Goal: Navigation & Orientation: Find specific page/section

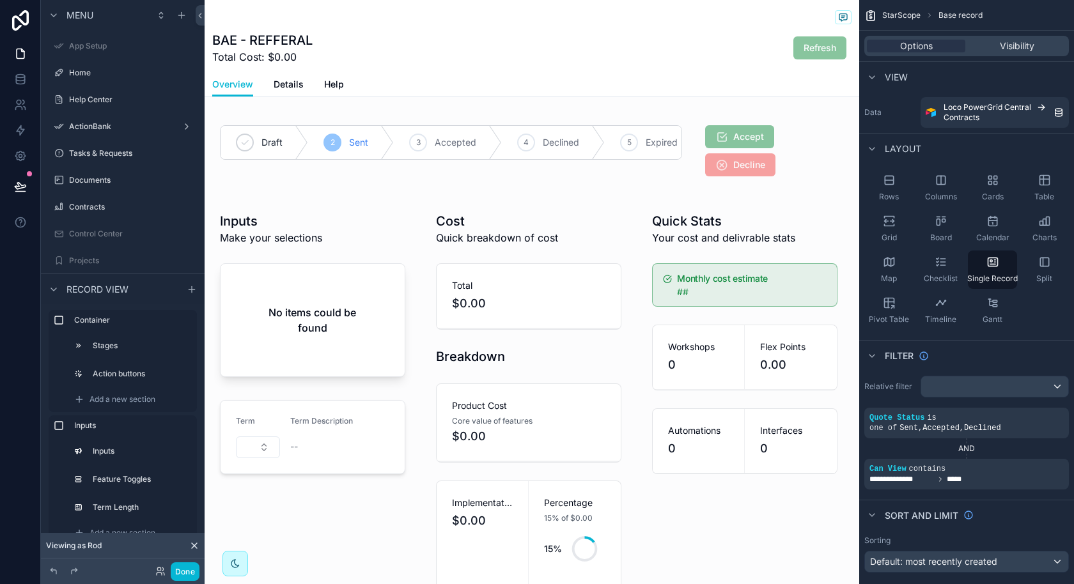
scroll to position [42, 0]
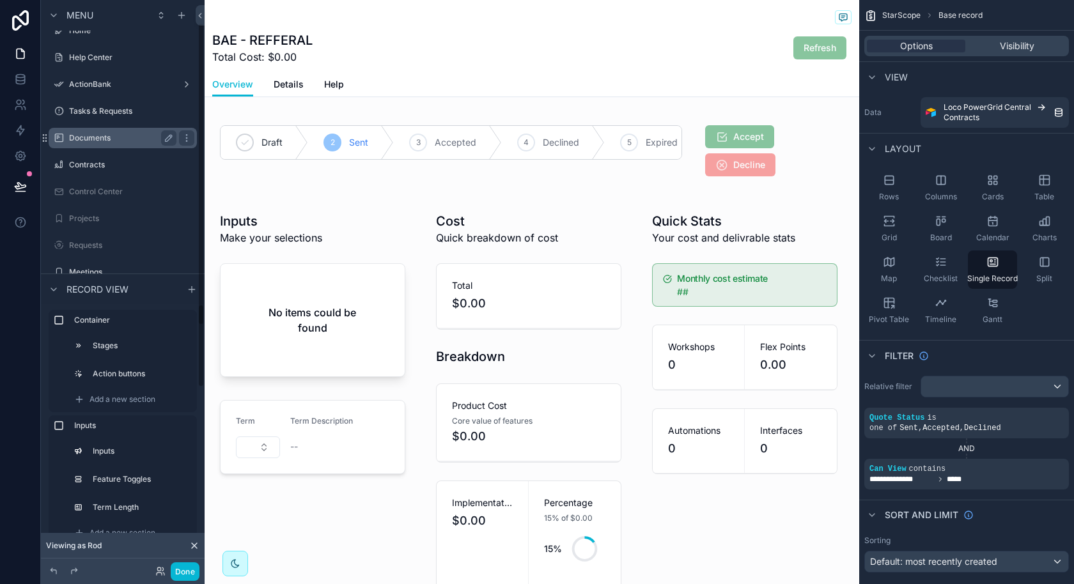
click at [102, 133] on label "Documents" at bounding box center [120, 138] width 102 height 10
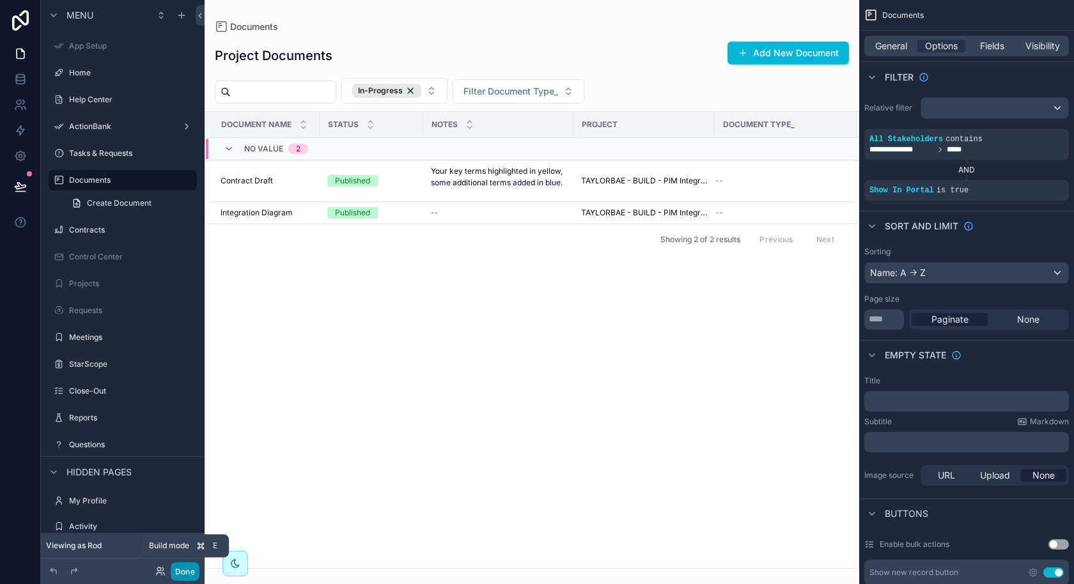
click at [184, 566] on button "Done" at bounding box center [185, 572] width 29 height 19
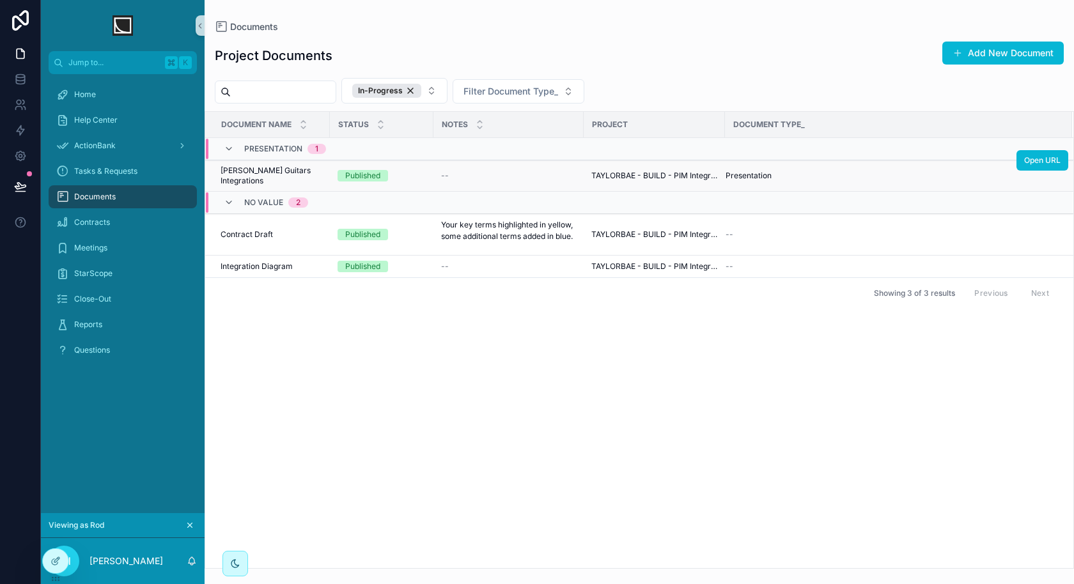
click at [322, 171] on td "[PERSON_NAME] Guitars Integrations [PERSON_NAME] Guitars Integrations" at bounding box center [267, 176] width 125 height 31
click at [298, 173] on span "[PERSON_NAME] Guitars Integrations" at bounding box center [272, 176] width 102 height 20
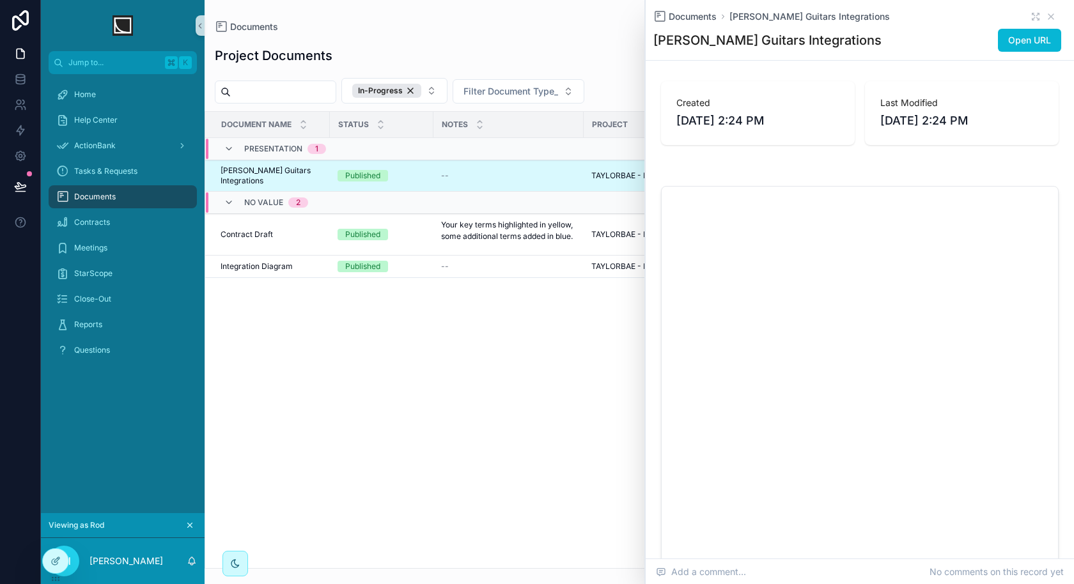
click at [378, 49] on div "Project Documents Add New Document" at bounding box center [639, 55] width 849 height 29
click at [1056, 16] on div "Documents [PERSON_NAME] Guitars Integrations" at bounding box center [860, 16] width 413 height 13
click at [1053, 15] on icon "scrollable content" at bounding box center [1051, 16] width 5 height 5
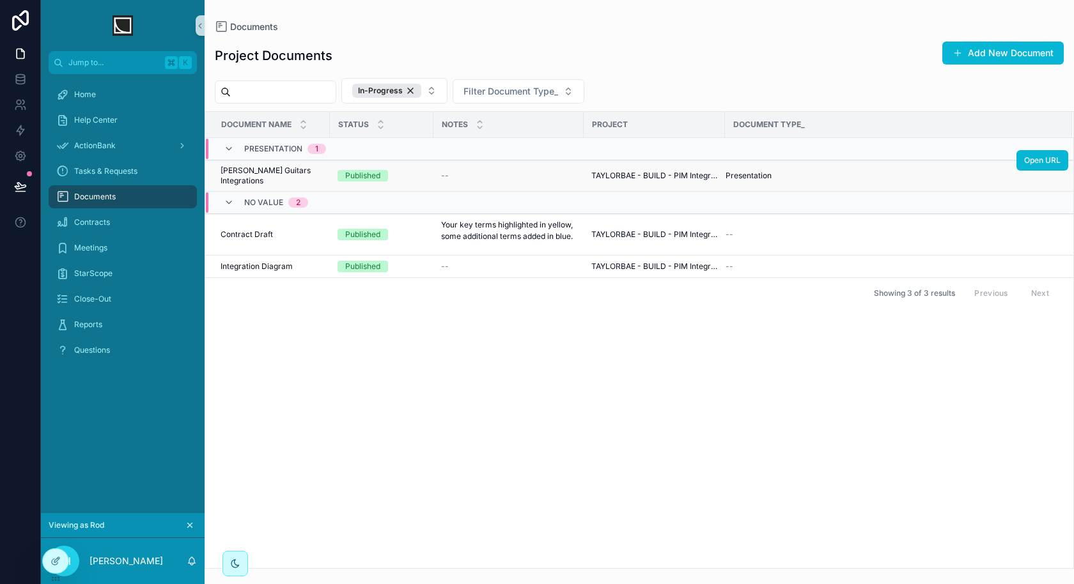
click at [319, 168] on td "[PERSON_NAME] Guitars Integrations [PERSON_NAME] Guitars Integrations" at bounding box center [267, 176] width 125 height 31
click at [302, 166] on span "[PERSON_NAME] Guitars Integrations" at bounding box center [272, 176] width 102 height 20
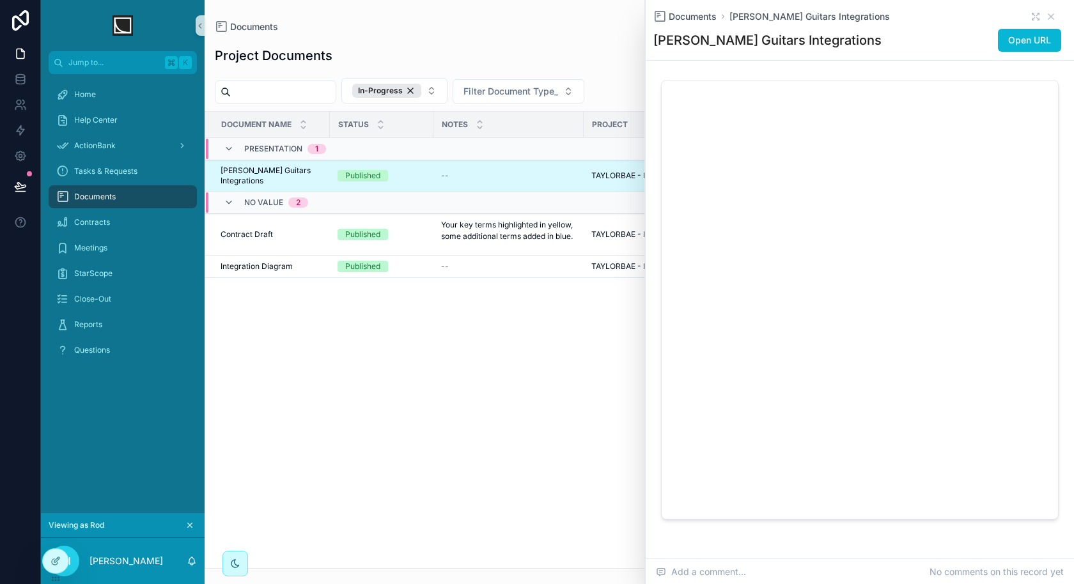
scroll to position [152, 0]
click at [286, 262] on span "Integration Diagram" at bounding box center [257, 267] width 72 height 10
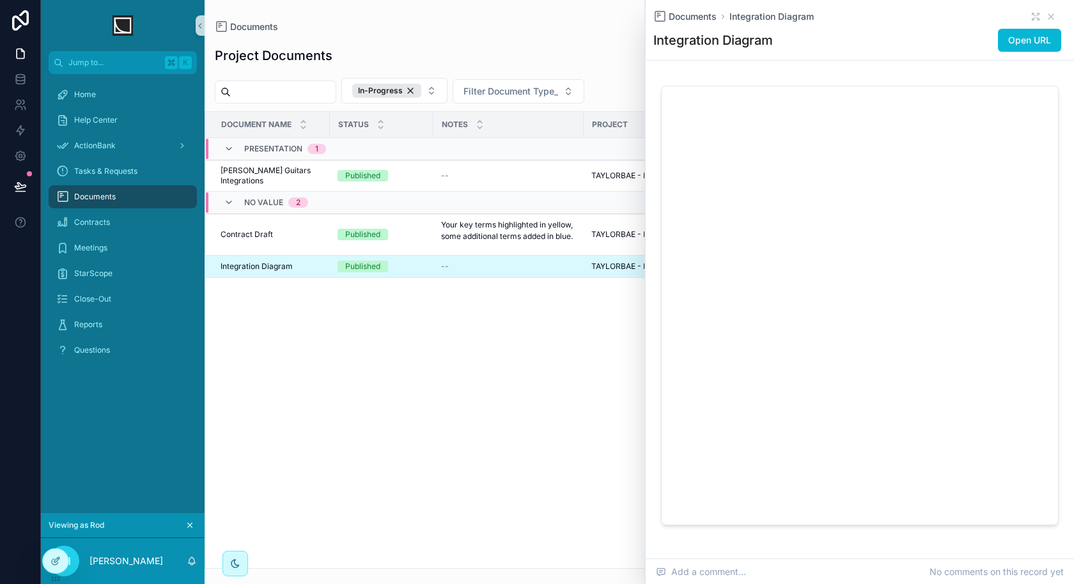
scroll to position [104, 0]
click at [1036, 12] on icon "scrollable content" at bounding box center [1036, 17] width 10 height 10
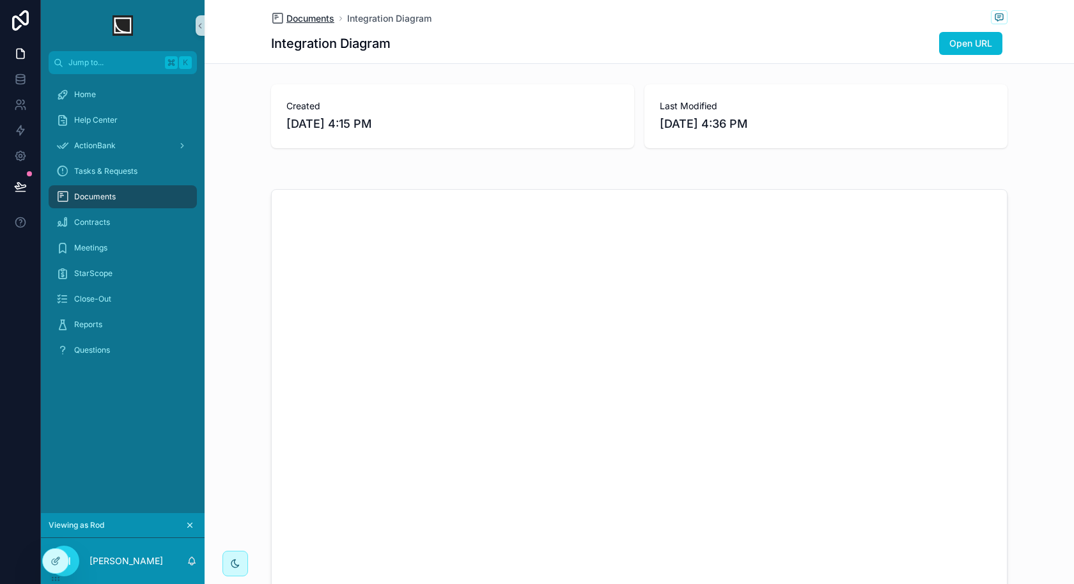
click at [319, 21] on span "Documents" at bounding box center [310, 18] width 48 height 13
